Goal: Navigation & Orientation: Find specific page/section

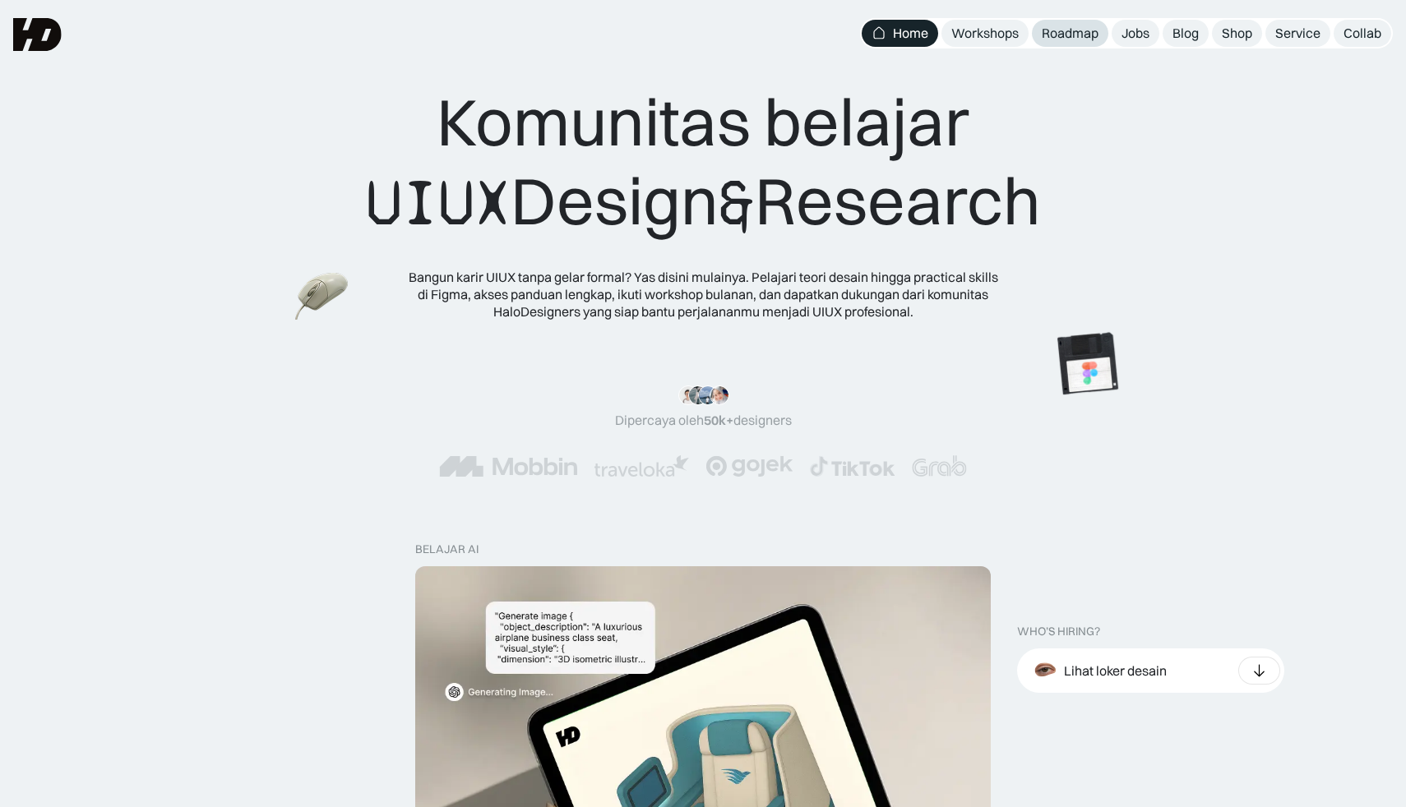
click at [1098, 37] on link "Roadmap" at bounding box center [1070, 33] width 76 height 27
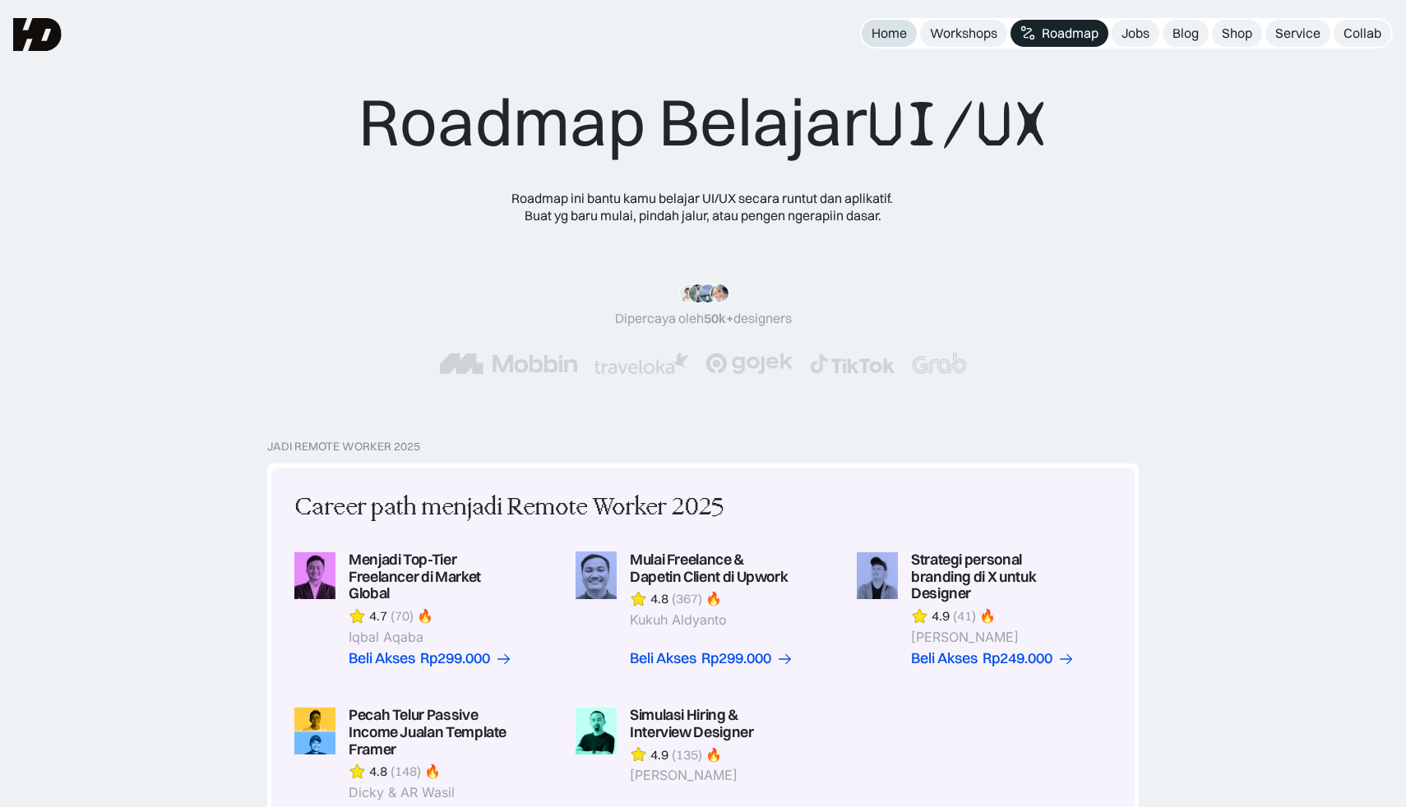
click at [898, 31] on div "Home" at bounding box center [888, 33] width 35 height 17
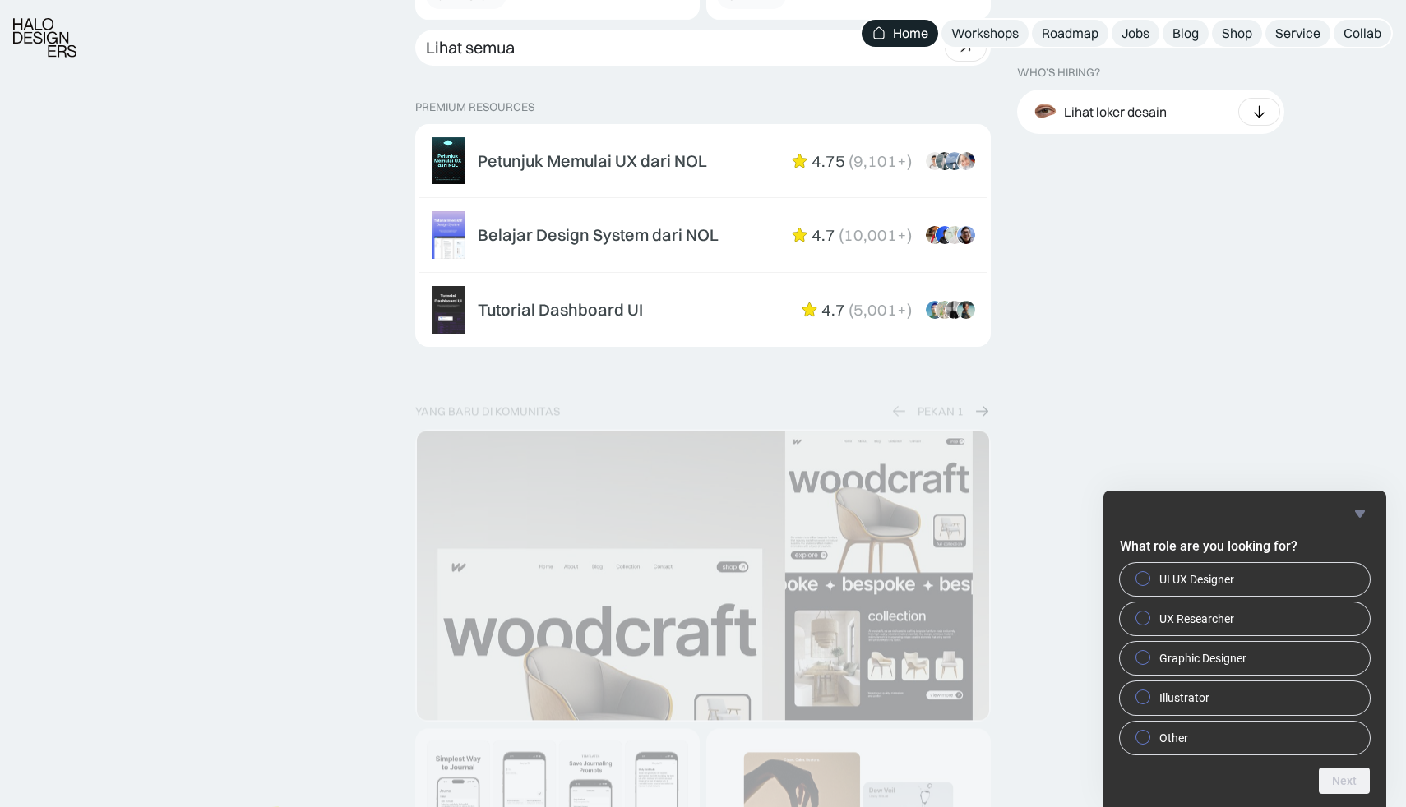
scroll to position [2643, 0]
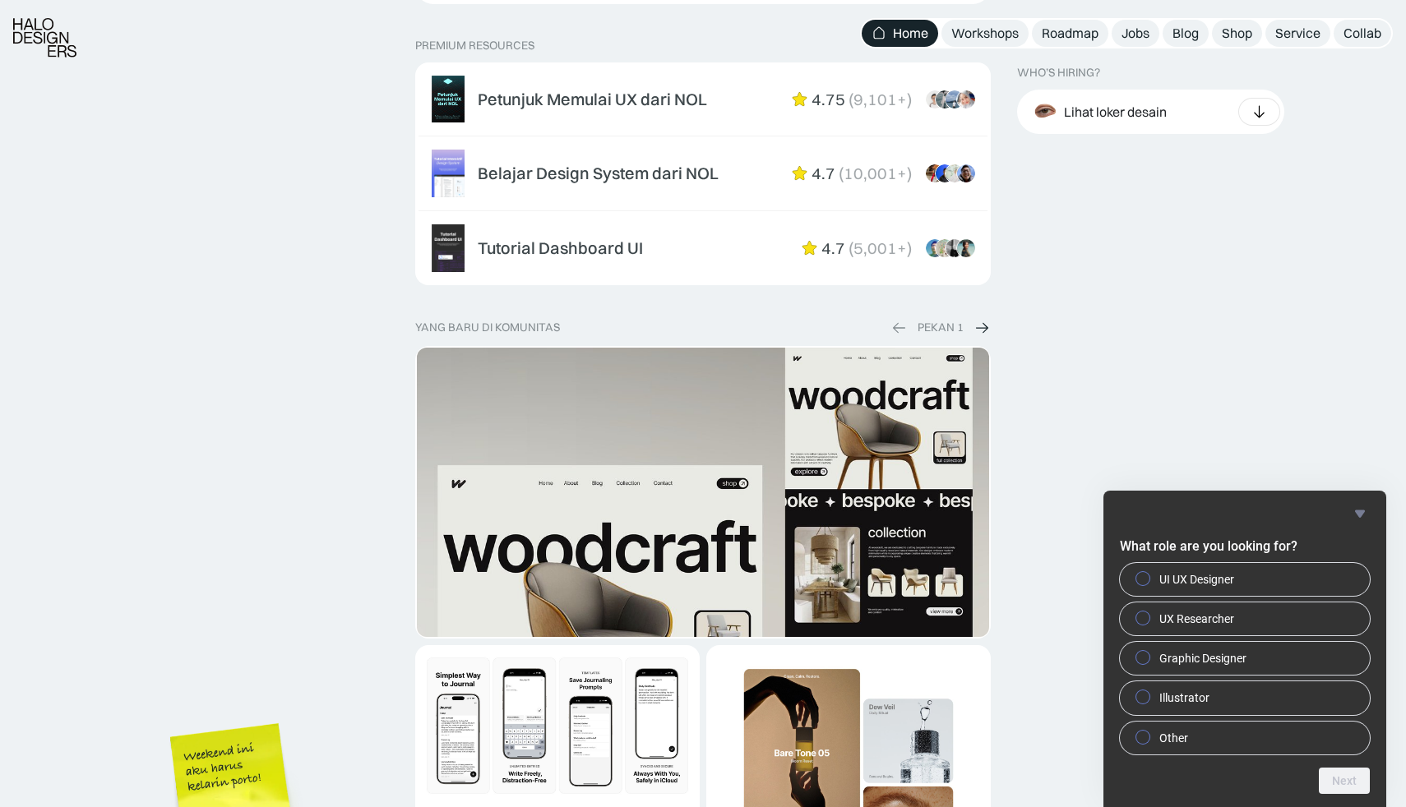
click at [1361, 522] on icon "Hide survey" at bounding box center [1360, 514] width 20 height 20
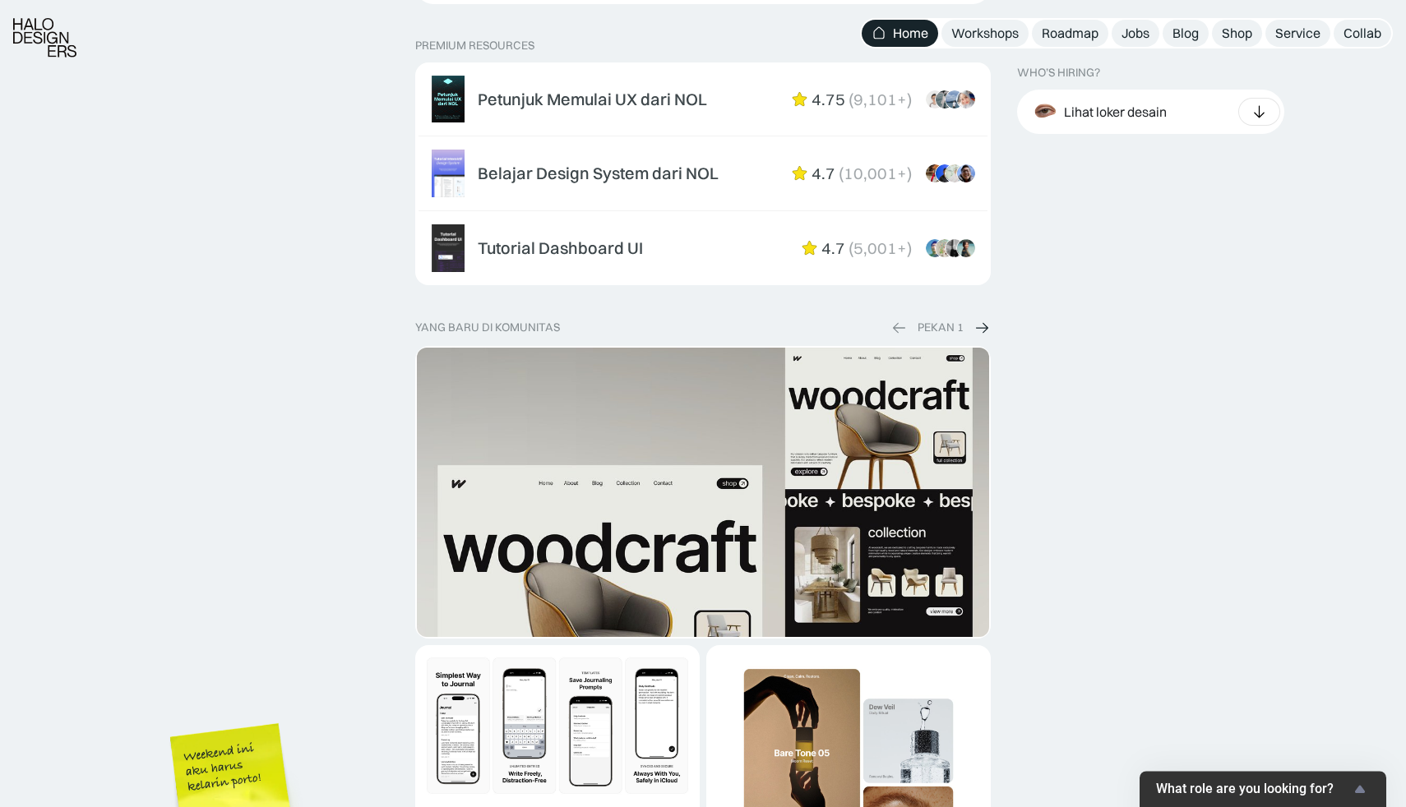
click at [1214, 460] on div "WHO’S HIRING? Lihat loker desain Product & Marketing Designer Bookipi · 20d UI/…" at bounding box center [1205, 300] width 376 height 4636
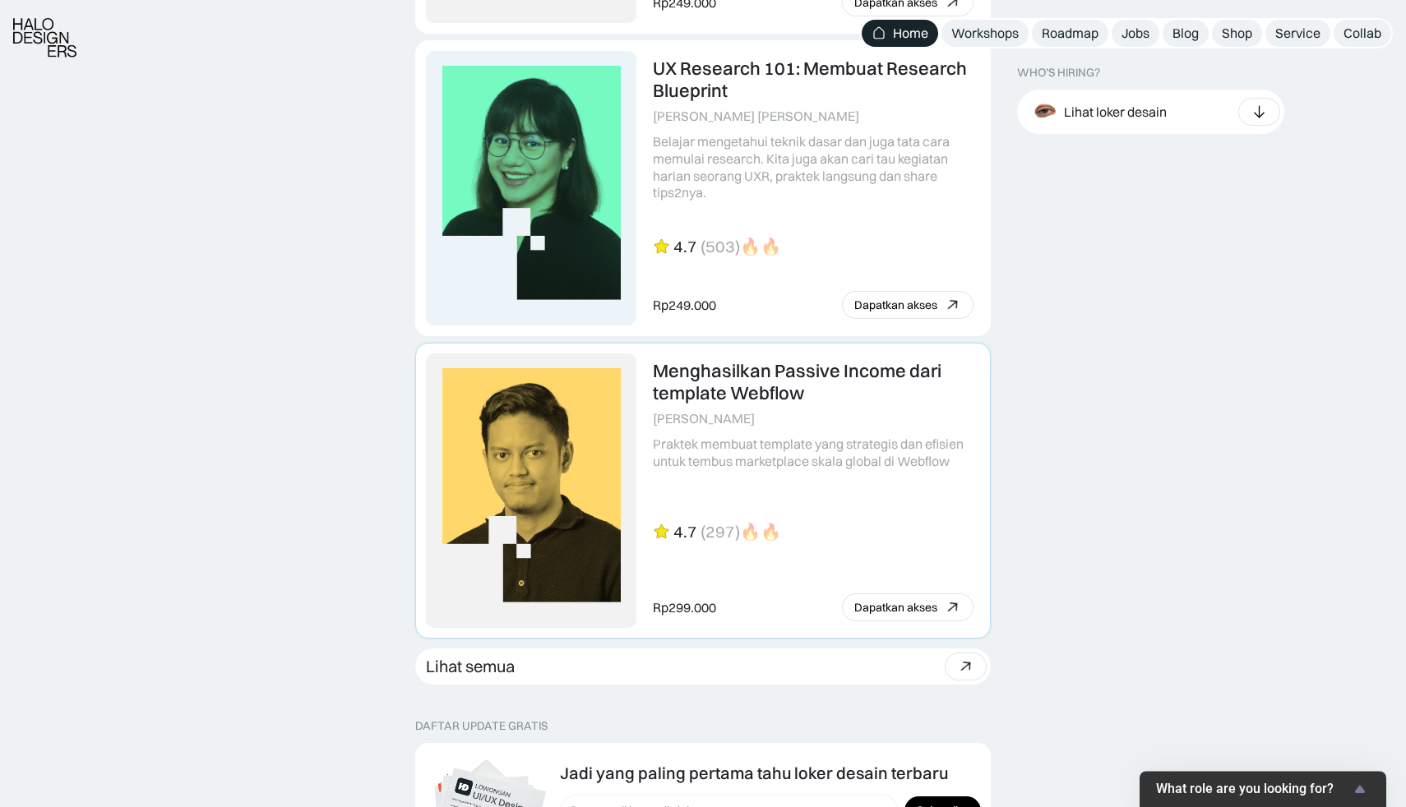
scroll to position [4126, 0]
